Goal: Task Accomplishment & Management: Manage account settings

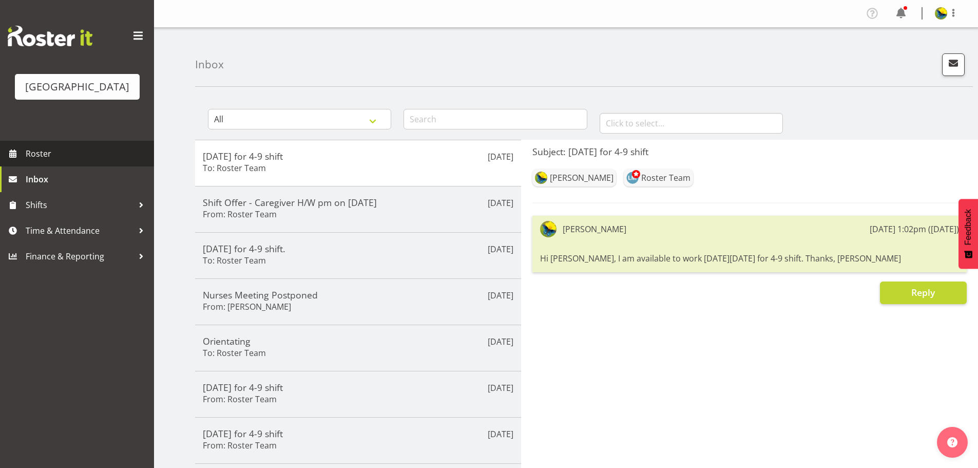
click at [111, 161] on span "Roster" at bounding box center [87, 153] width 123 height 15
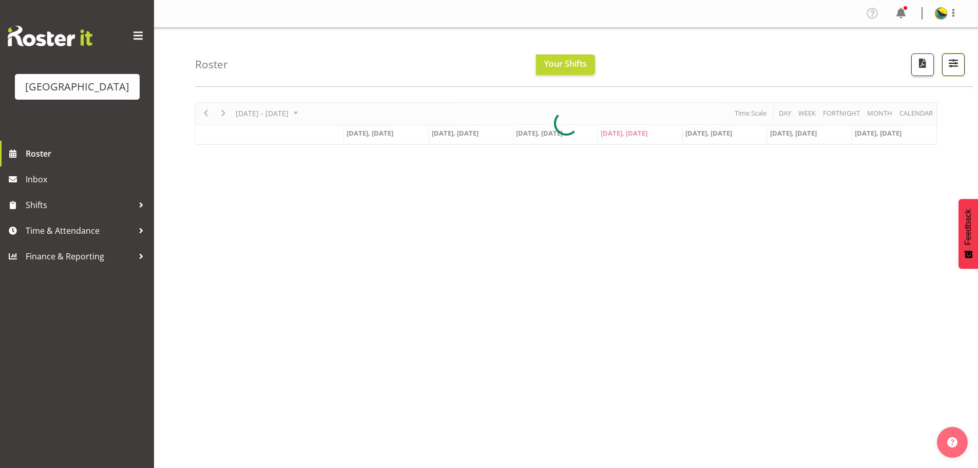
click at [953, 67] on span "button" at bounding box center [953, 62] width 13 height 13
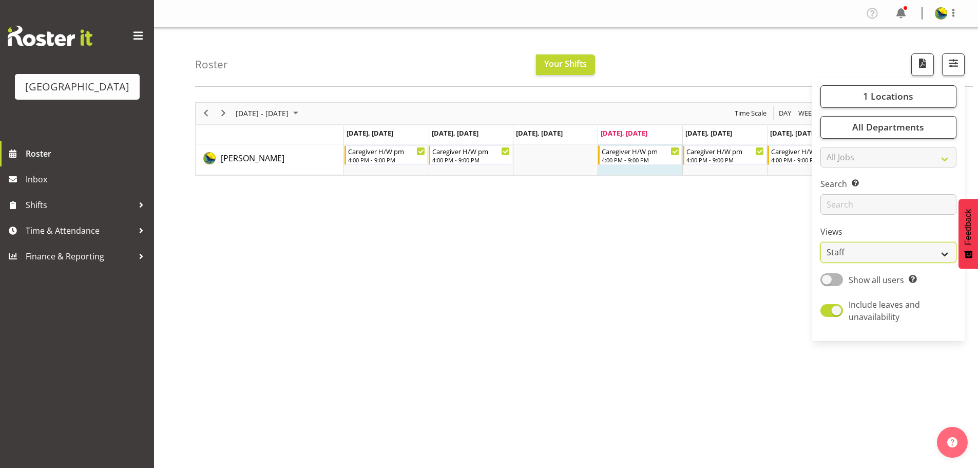
click at [933, 262] on select "Staff Role Shift - Horizontal Shift - Vertical Staff - Location" at bounding box center [888, 252] width 136 height 21
select select "shift"
click at [820, 262] on select "Staff Role Shift - Horizontal Shift - Vertical Staff - Location" at bounding box center [888, 252] width 136 height 21
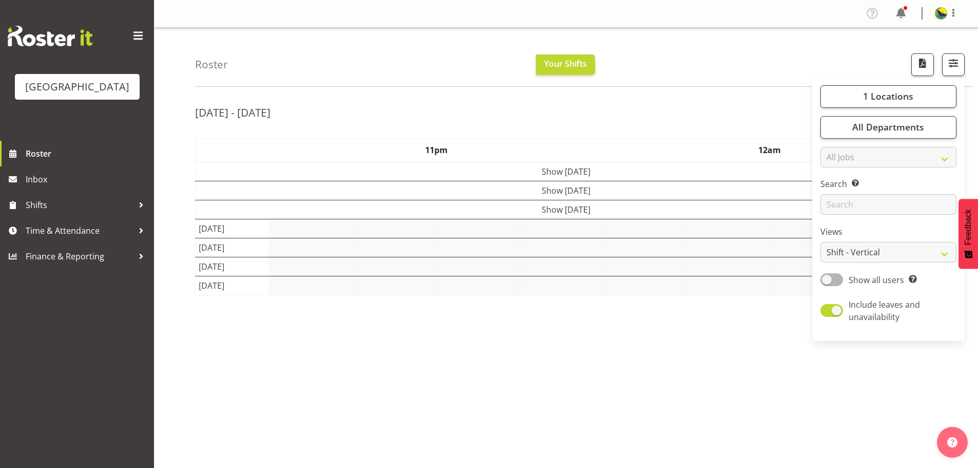
click at [689, 68] on div "Roster Your Shifts 1 Locations [GEOGRAPHIC_DATA] Kitchen [GEOGRAPHIC_DATA] Sele…" at bounding box center [584, 57] width 778 height 59
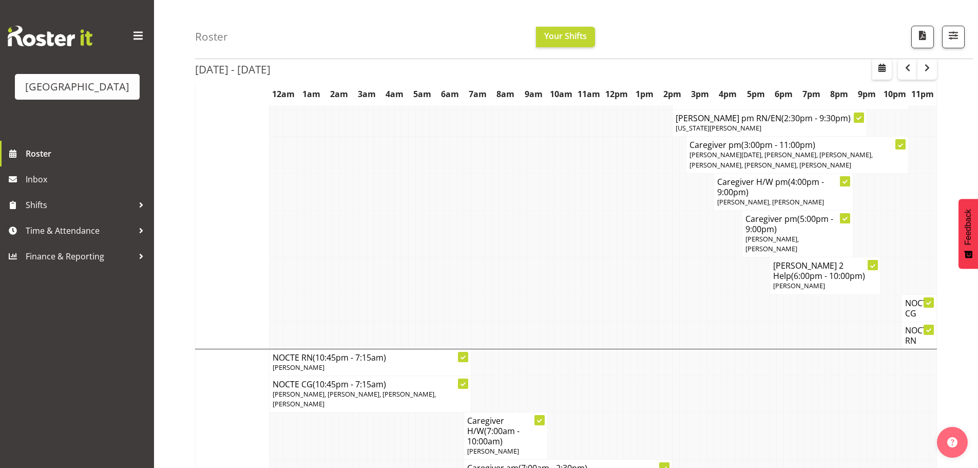
scroll to position [901, 0]
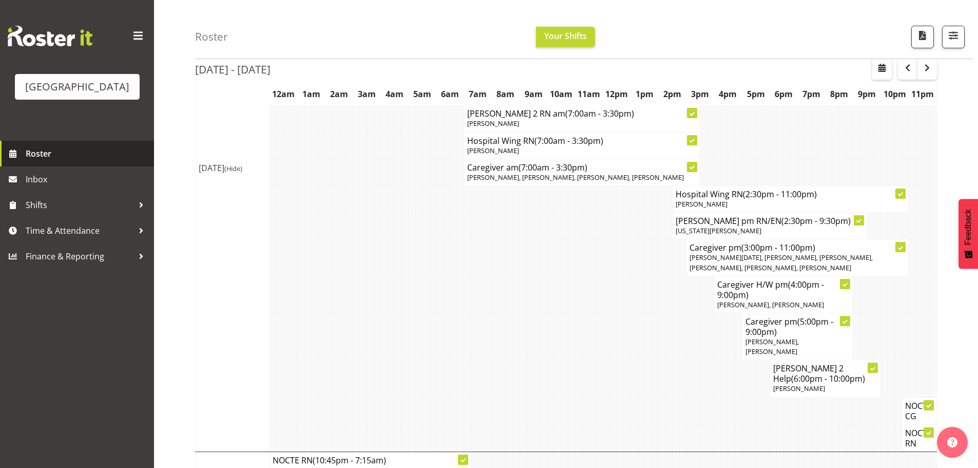
click at [76, 161] on span "Roster" at bounding box center [87, 153] width 123 height 15
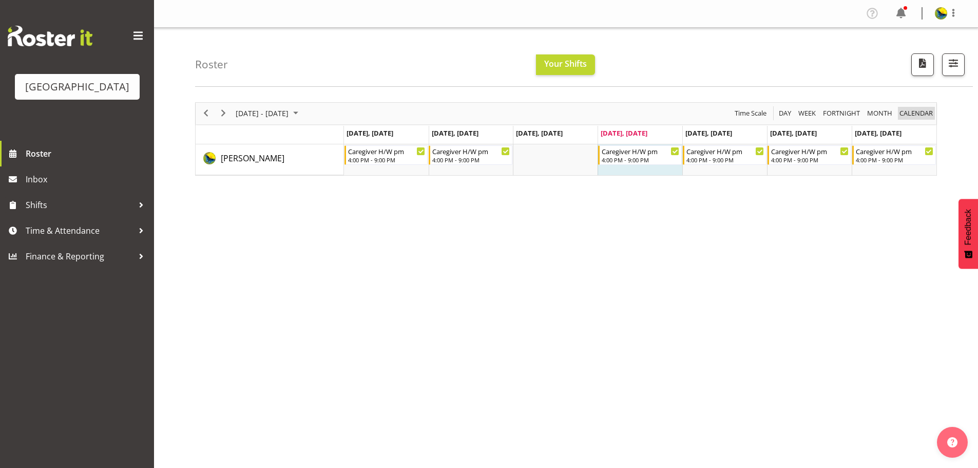
click at [919, 118] on span "calendar" at bounding box center [915, 113] width 35 height 13
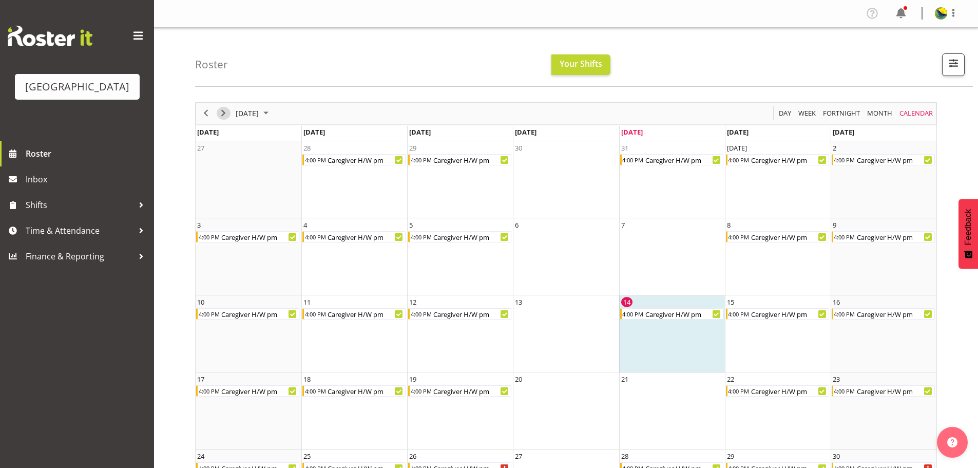
click at [225, 118] on span "Next" at bounding box center [223, 113] width 12 height 13
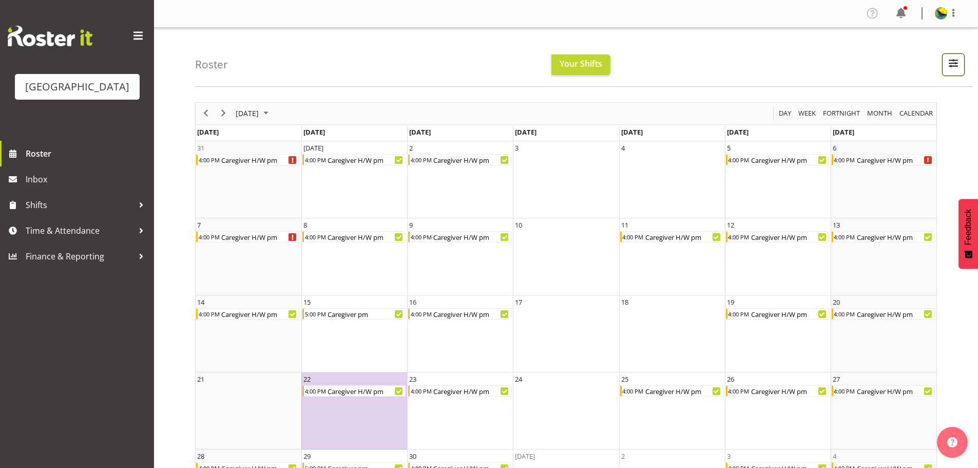
click at [956, 65] on span "button" at bounding box center [953, 62] width 13 height 13
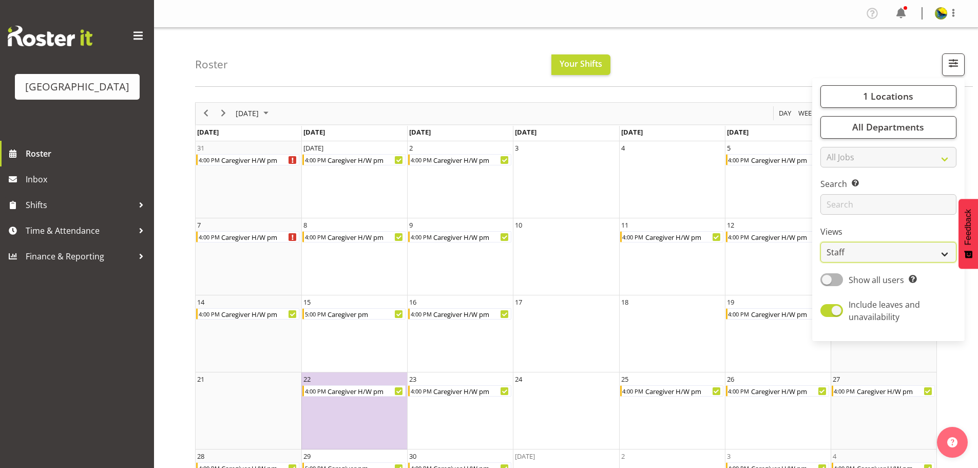
click at [892, 262] on select "Staff Role Shift - Horizontal Shift - Vertical Staff - Location" at bounding box center [888, 252] width 136 height 21
select select "shiftH"
click at [820, 262] on select "Staff Role Shift - Horizontal Shift - Vertical Staff - Location" at bounding box center [888, 252] width 136 height 21
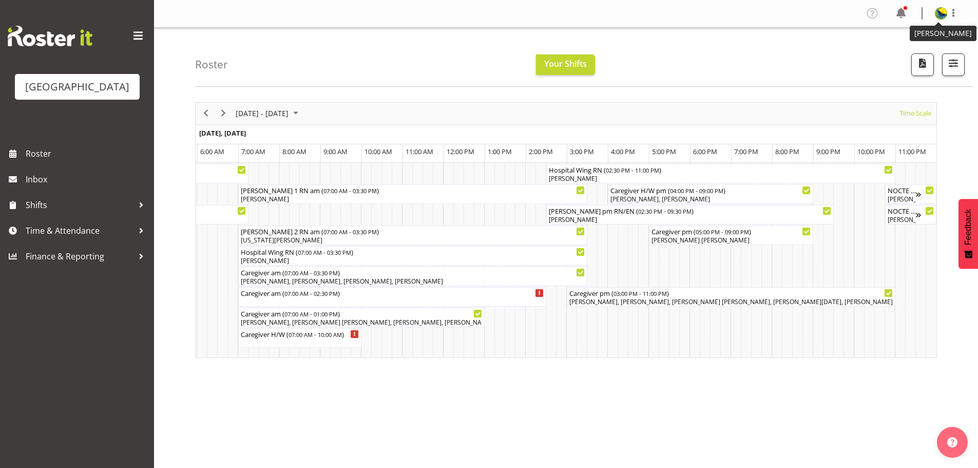
click at [940, 15] on img at bounding box center [941, 13] width 12 height 12
drag, startPoint x: 781, startPoint y: 63, endPoint x: 847, endPoint y: 25, distance: 75.9
click at [784, 59] on div "Roster Your Shifts 1 Locations Clear Parkwood Kitchen Parkwood Nurses Select Al…" at bounding box center [584, 57] width 778 height 59
click at [898, 15] on span at bounding box center [901, 13] width 16 height 16
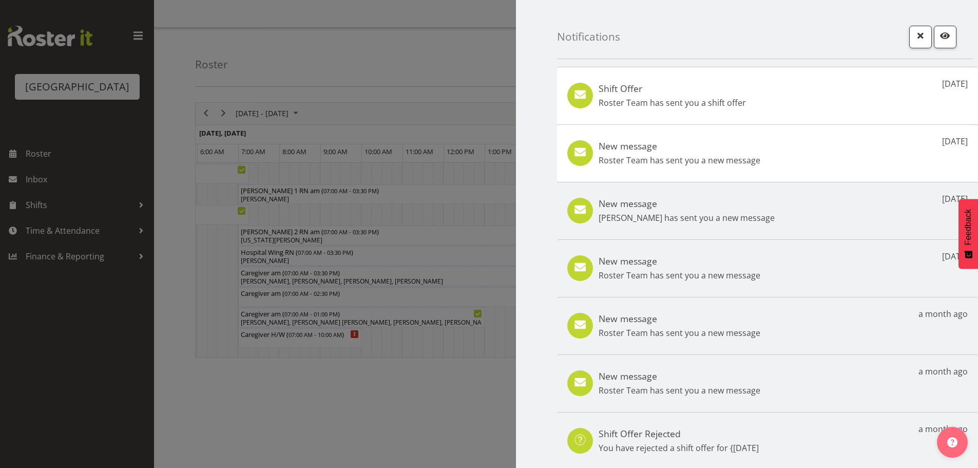
click at [823, 161] on div "New message Roster Team has sent you a new message 10 days ago" at bounding box center [767, 153] width 421 height 58
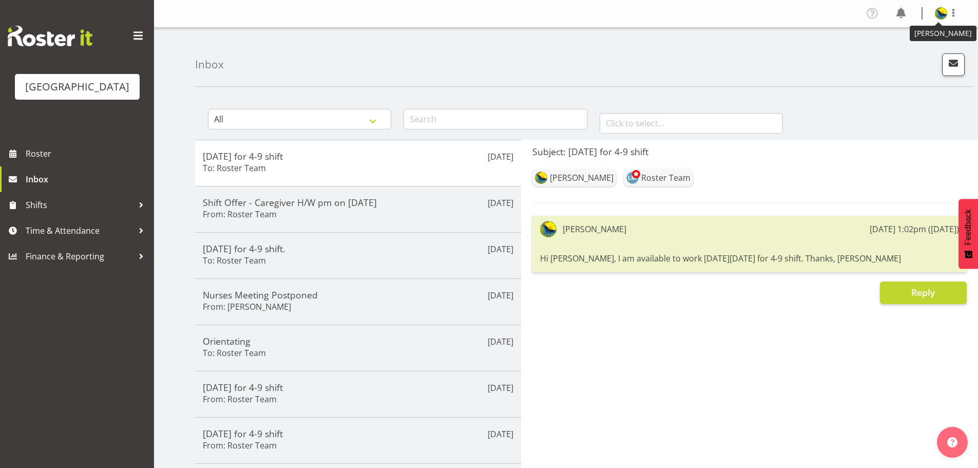
click at [938, 10] on img at bounding box center [941, 13] width 12 height 12
click at [918, 56] on link "Log Out" at bounding box center [910, 54] width 99 height 18
